Goal: Transaction & Acquisition: Purchase product/service

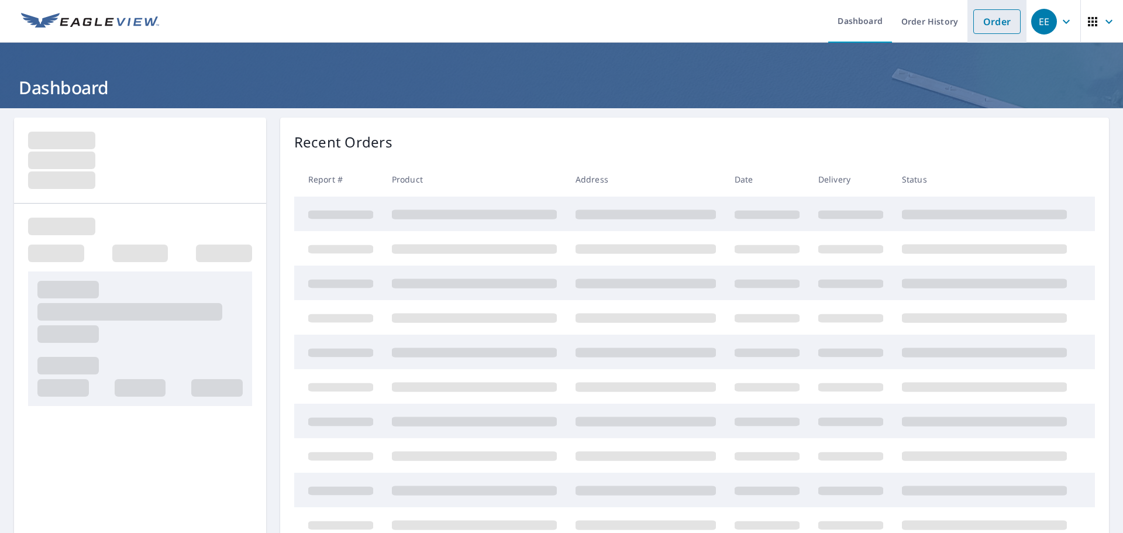
click at [983, 25] on link "Order" at bounding box center [996, 21] width 47 height 25
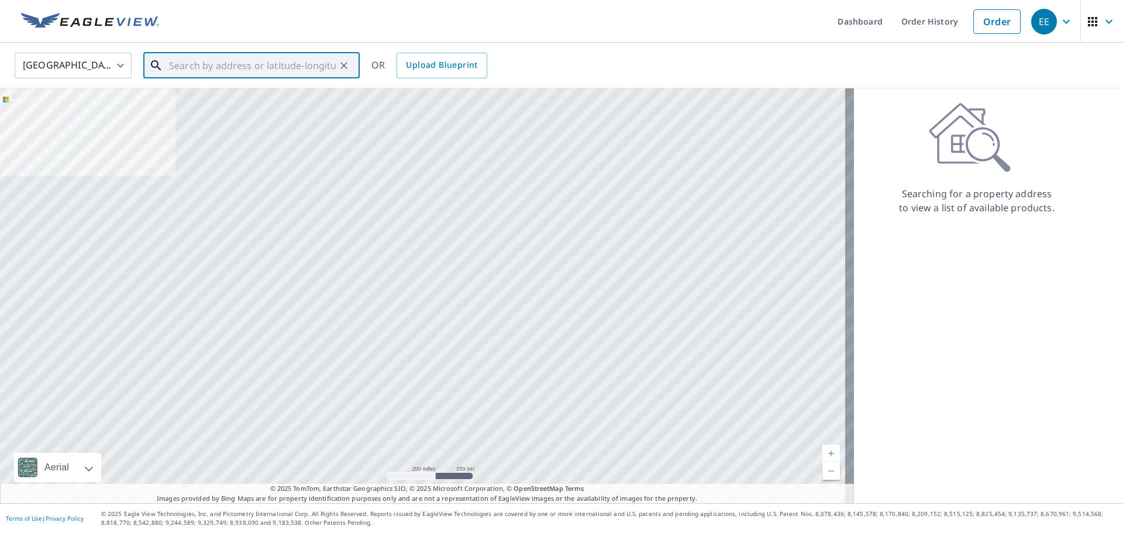
click at [280, 73] on input "text" at bounding box center [252, 65] width 167 height 33
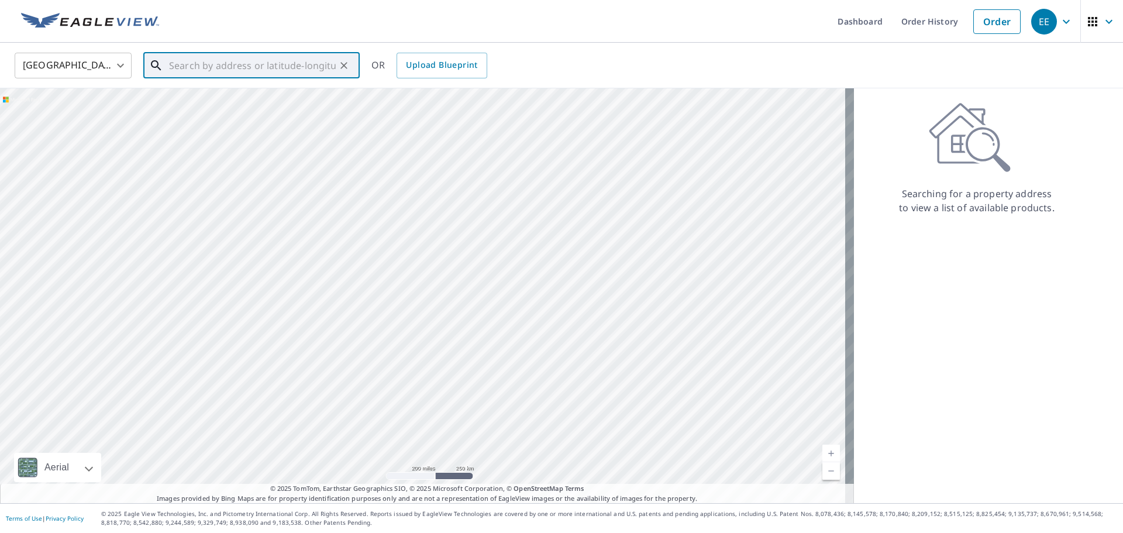
paste input "[STREET_ADDRESS][PERSON_NAME][PERSON_NAME]"
click at [238, 113] on p "[GEOGRAPHIC_DATA][PERSON_NAME]" at bounding box center [259, 112] width 184 height 12
type input "[STREET_ADDRESS][PERSON_NAME][PERSON_NAME]"
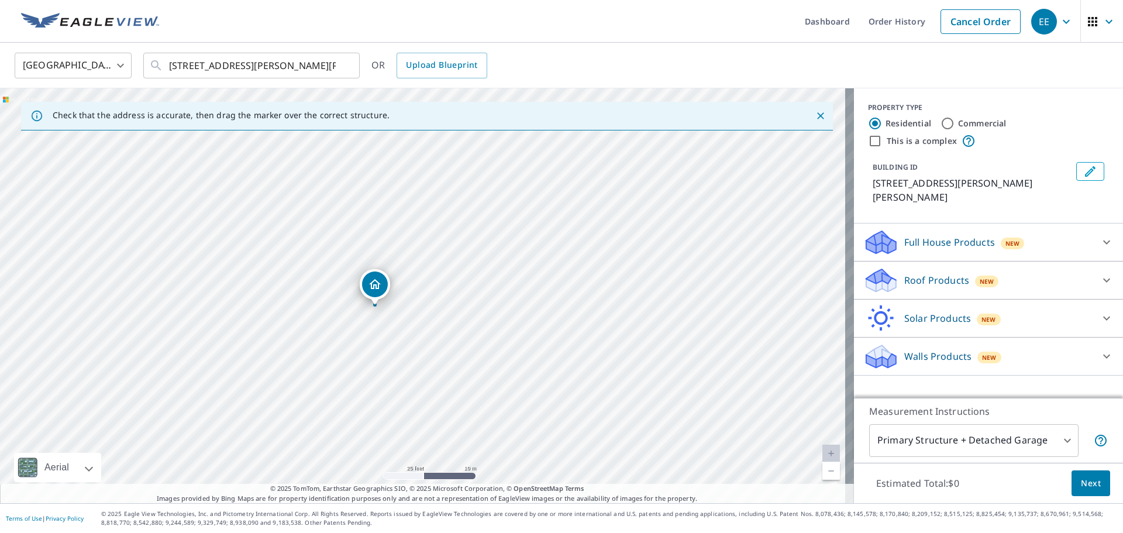
click at [1016, 271] on div "Roof Products New" at bounding box center [977, 280] width 229 height 27
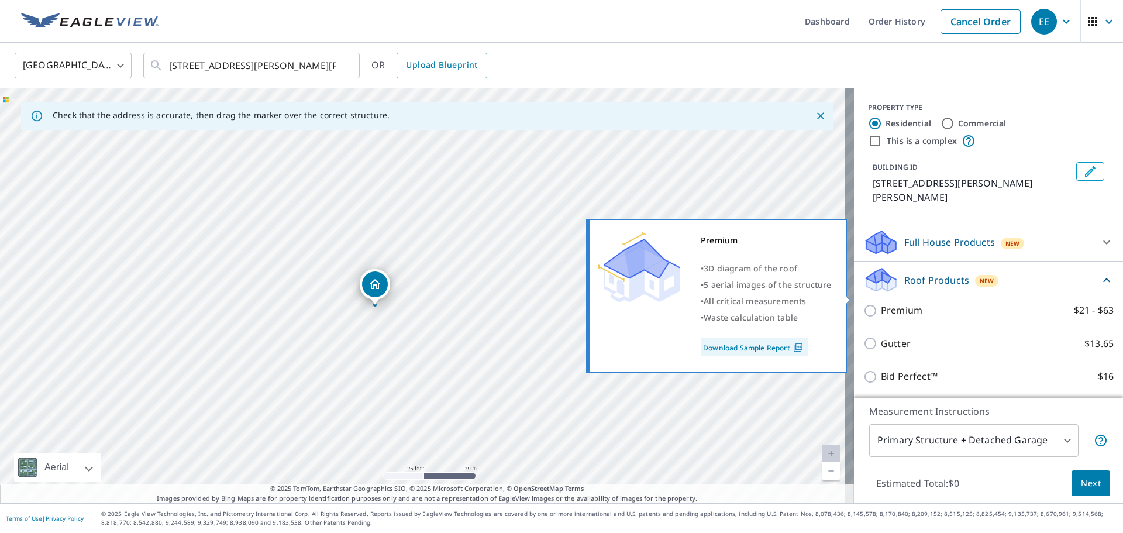
click at [863, 304] on input "Premium $21 - $63" at bounding box center [872, 311] width 18 height 14
checkbox input "true"
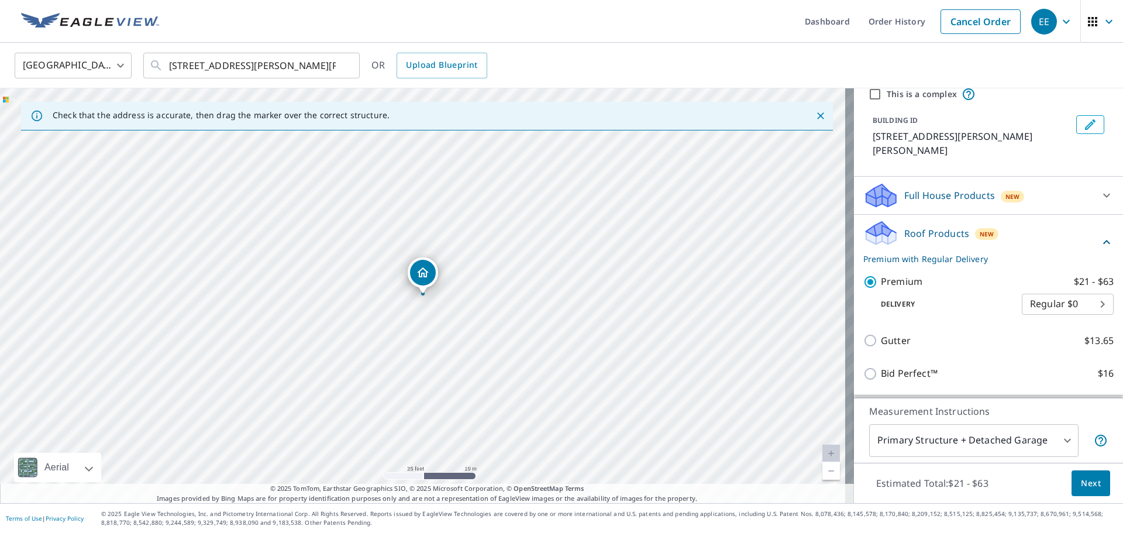
scroll to position [106, 0]
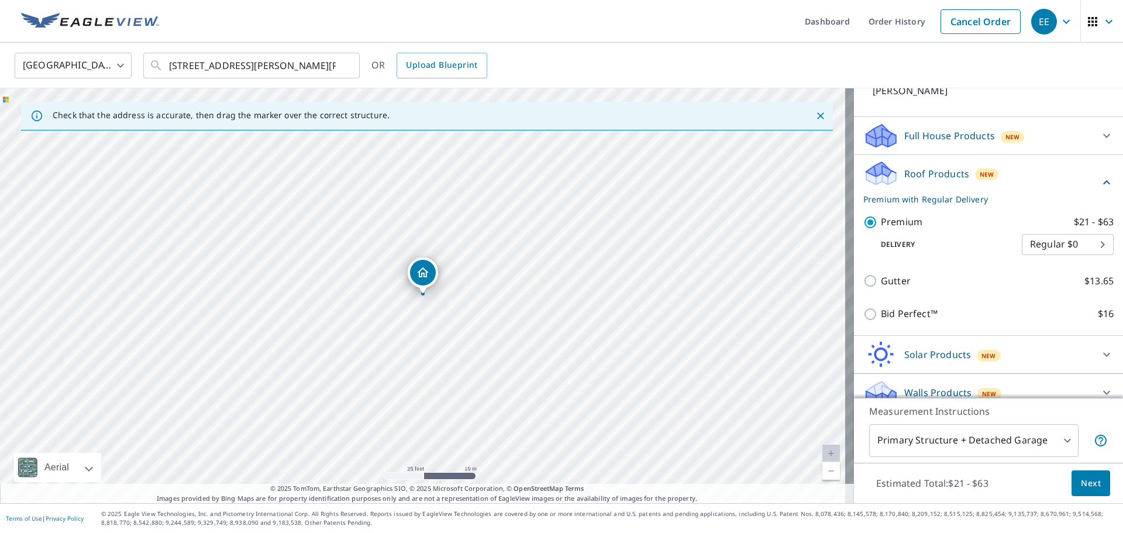
click at [1084, 481] on span "Next" at bounding box center [1091, 483] width 20 height 15
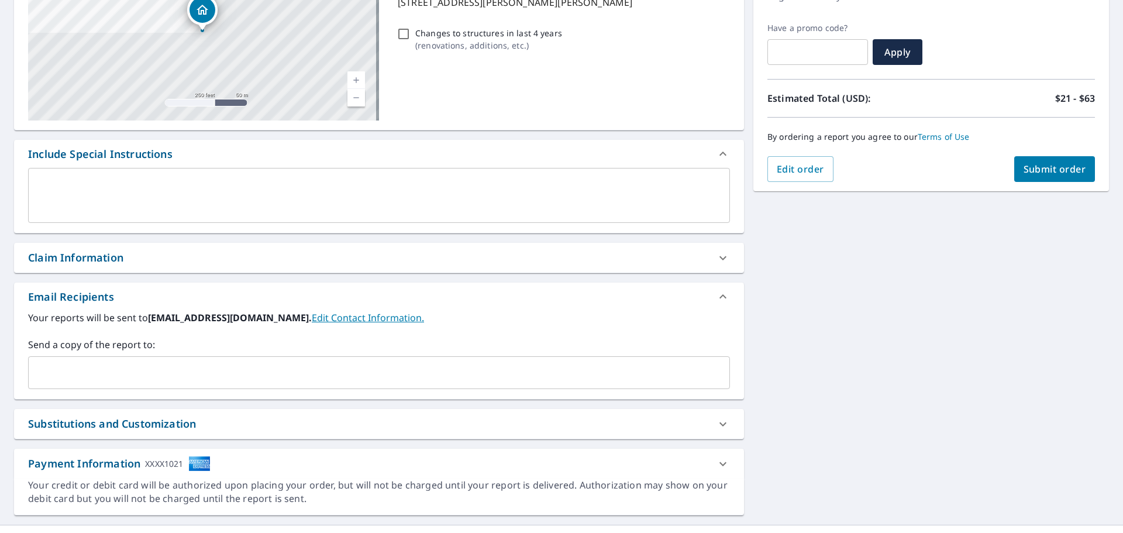
scroll to position [204, 0]
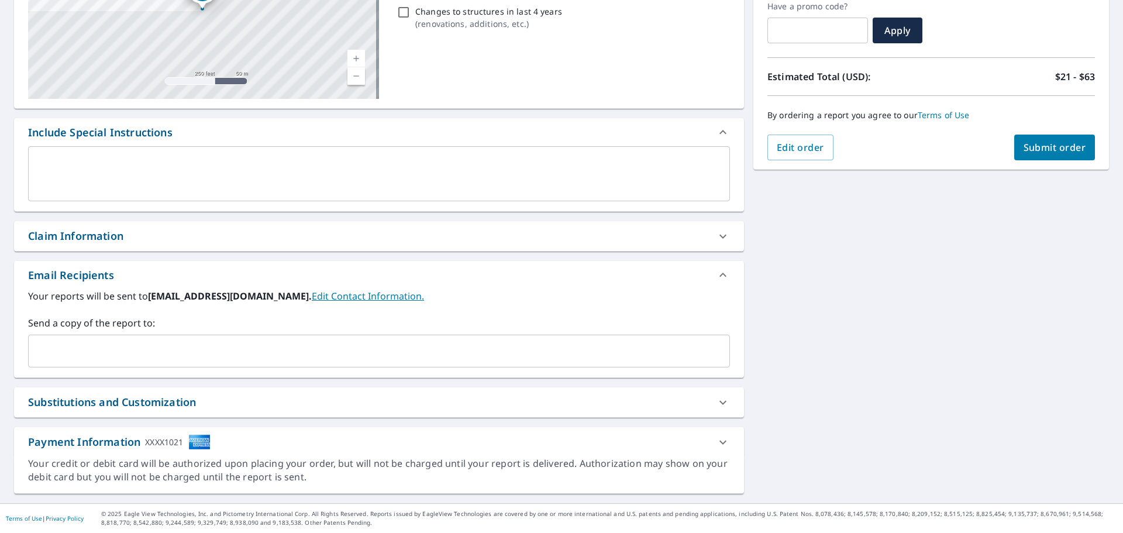
click at [78, 339] on div "​" at bounding box center [379, 351] width 702 height 33
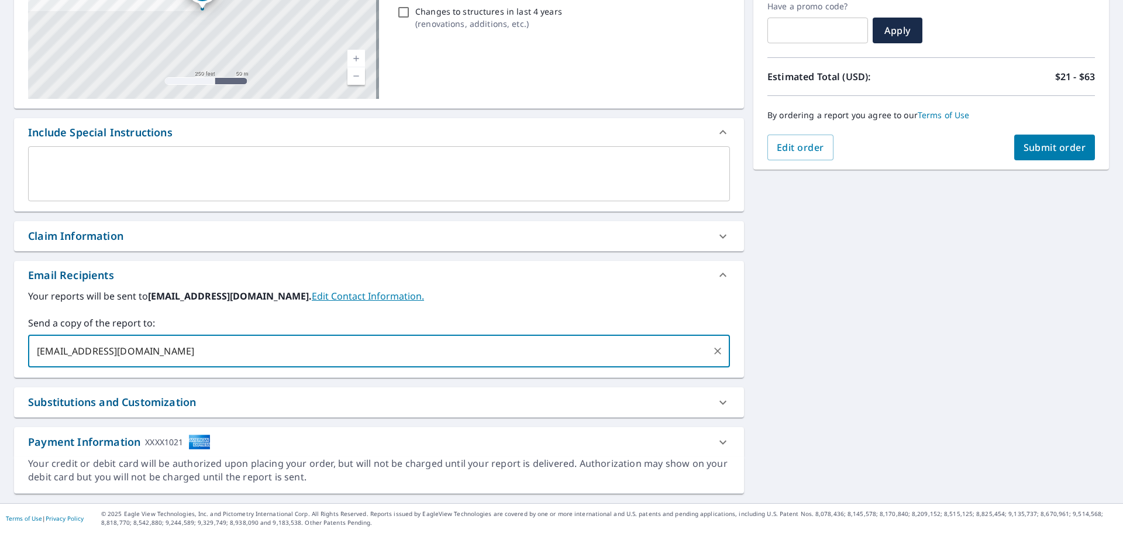
type input "[EMAIL_ADDRESS][DOMAIN_NAME]"
click at [1033, 140] on button "Submit order" at bounding box center [1054, 148] width 81 height 26
checkbox input "true"
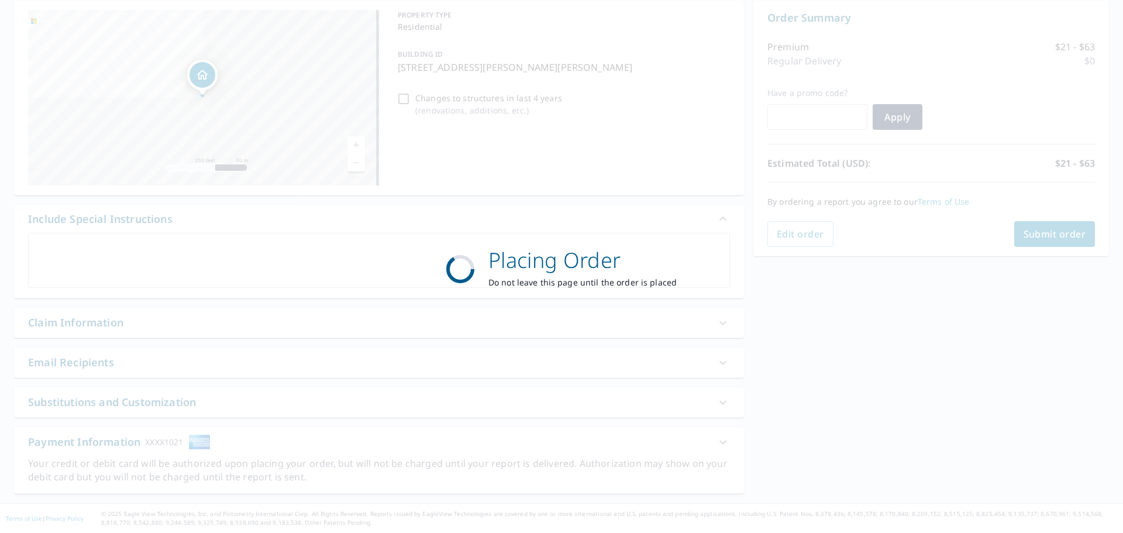
scroll to position [117, 0]
